Goal: Navigation & Orientation: Find specific page/section

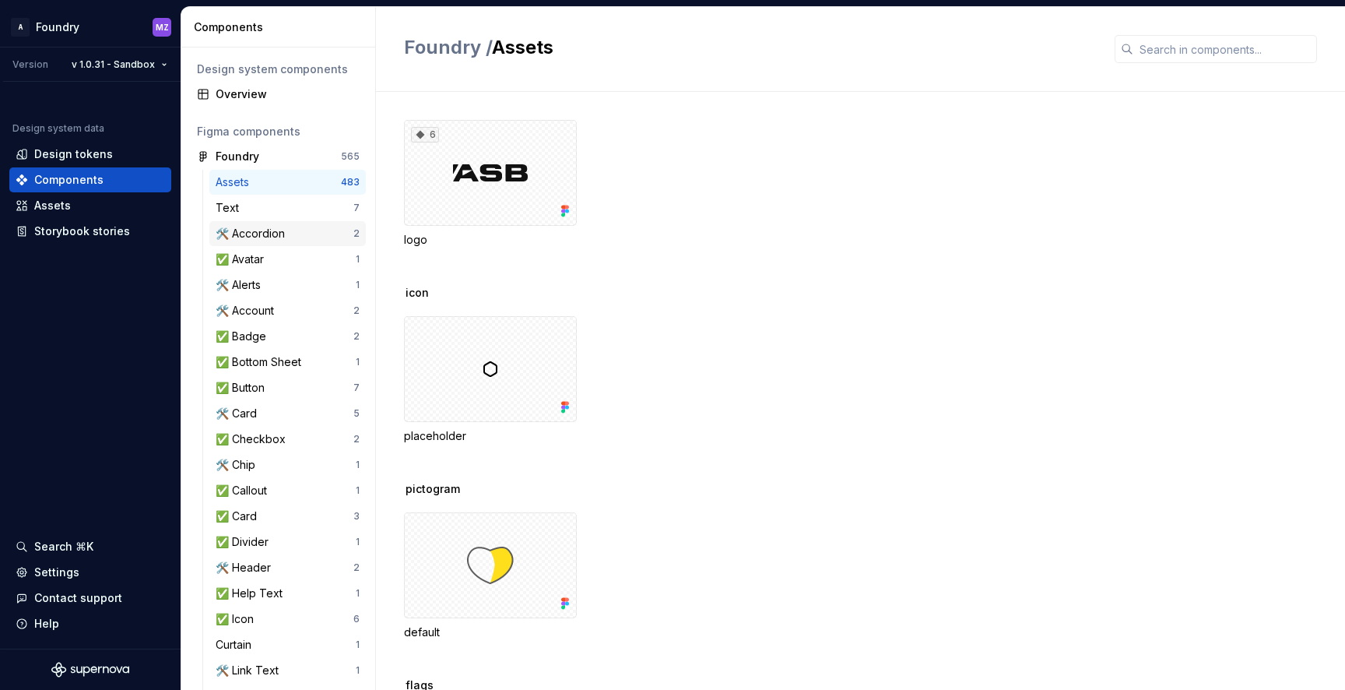
click at [311, 222] on div "🛠️ Accordion 2" at bounding box center [287, 233] width 157 height 25
click at [294, 229] on div "🛠️ Accordion" at bounding box center [285, 234] width 138 height 16
click at [281, 304] on div "🛠️ Account" at bounding box center [285, 311] width 138 height 16
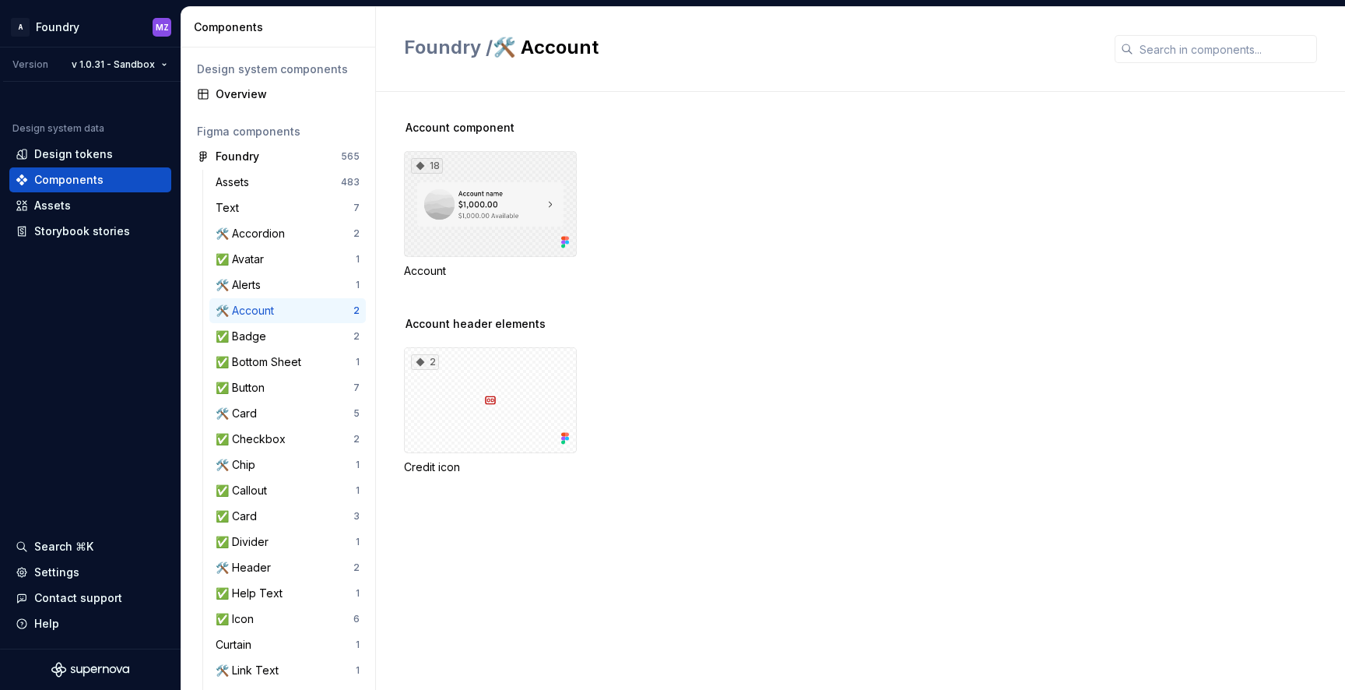
click at [502, 216] on div "18" at bounding box center [490, 204] width 173 height 106
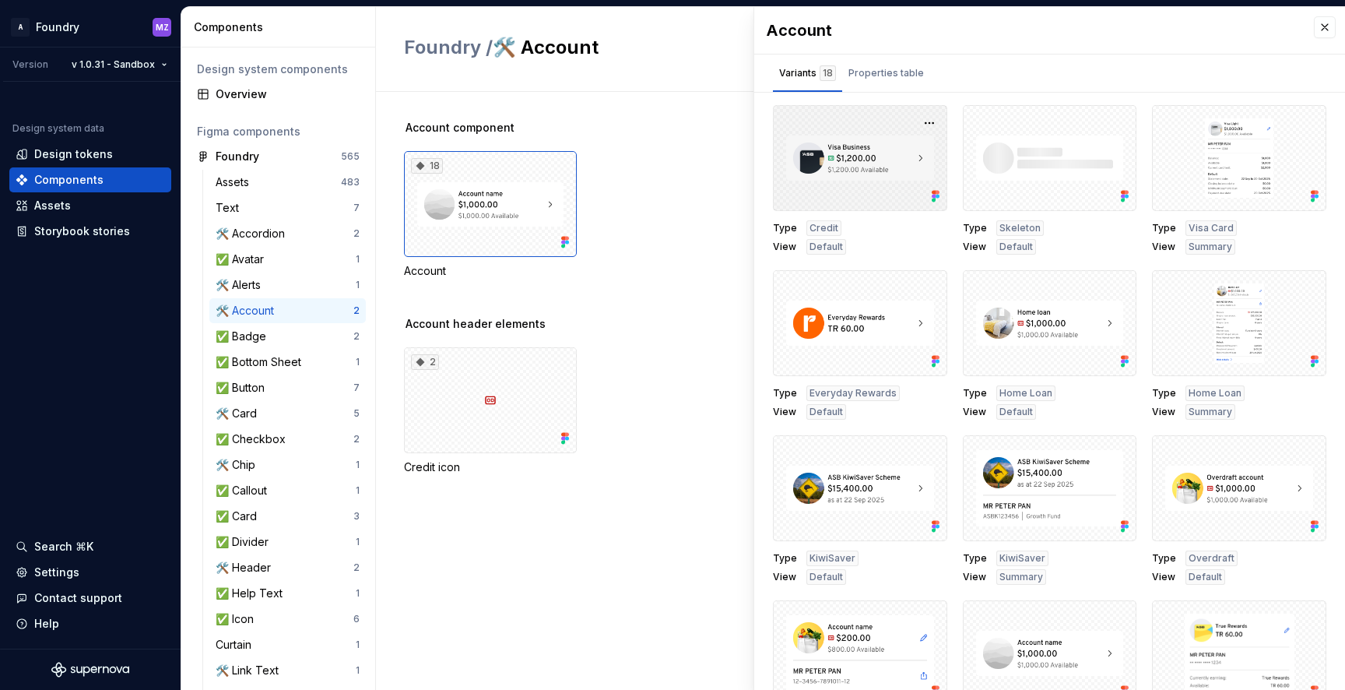
click at [874, 157] on div at bounding box center [860, 158] width 174 height 106
click at [934, 194] on icon at bounding box center [934, 193] width 4 height 4
click at [928, 126] on button "button" at bounding box center [930, 123] width 22 height 22
click at [888, 152] on div "Open in [GEOGRAPHIC_DATA]" at bounding box center [879, 169] width 101 height 47
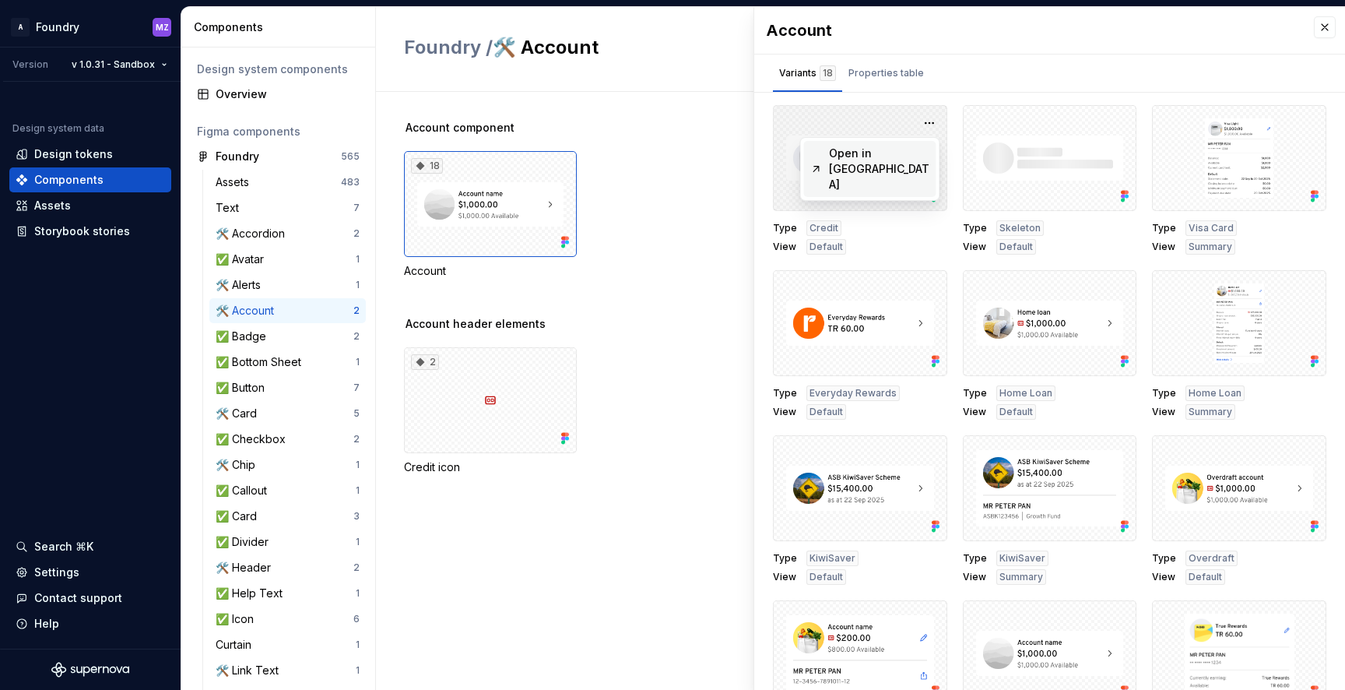
click at [882, 156] on div "Open in [GEOGRAPHIC_DATA]" at bounding box center [879, 169] width 101 height 47
click at [847, 166] on div "Open in [GEOGRAPHIC_DATA]" at bounding box center [870, 169] width 139 height 62
click at [853, 158] on div "Open in [GEOGRAPHIC_DATA]" at bounding box center [879, 169] width 101 height 47
click at [895, 160] on div "Open in [GEOGRAPHIC_DATA]" at bounding box center [879, 169] width 101 height 47
